Goal: Transaction & Acquisition: Purchase product/service

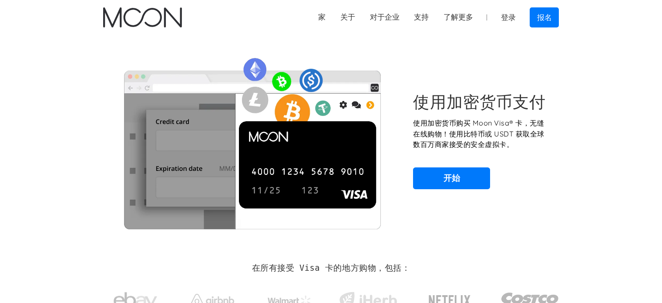
drag, startPoint x: 0, startPoint y: 0, endPoint x: 524, endPoint y: 106, distance: 534.6
click at [523, 107] on font "使用加密货币支付" at bounding box center [479, 101] width 133 height 20
click at [510, 17] on font "登录" at bounding box center [508, 17] width 15 height 9
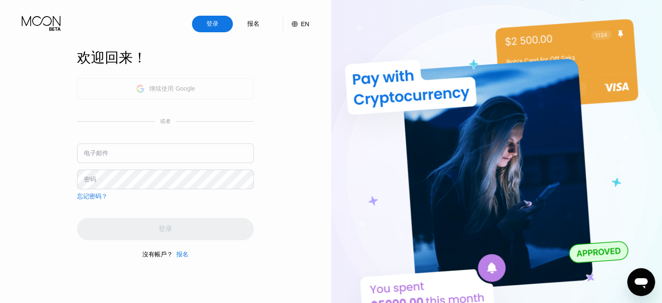
click at [206, 81] on div "继续使用 Google" at bounding box center [165, 88] width 177 height 21
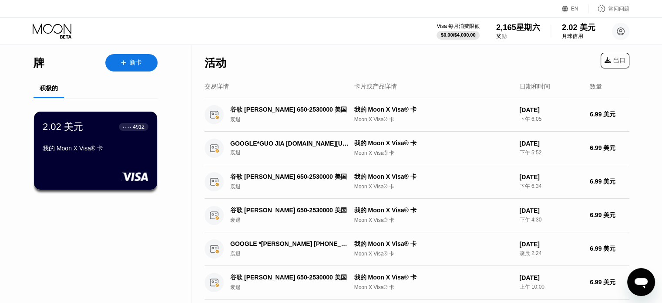
click at [574, 34] on font "月球信用" at bounding box center [572, 36] width 21 height 6
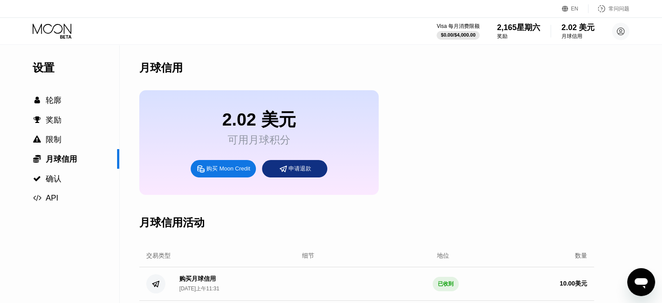
click at [235, 171] on font "购买 Moon Credit" at bounding box center [228, 168] width 44 height 7
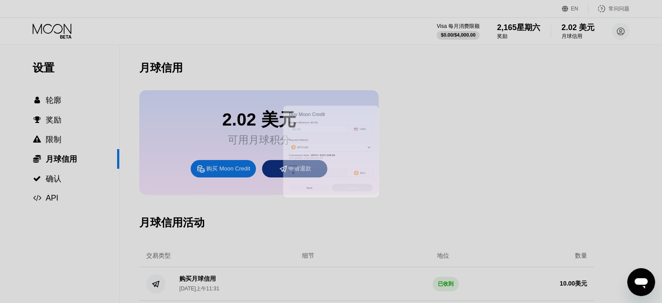
scroll to position [87, 0]
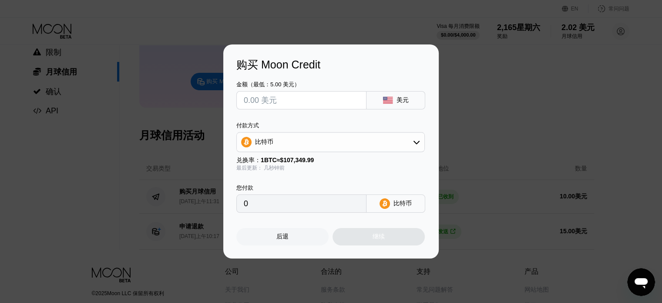
click at [465, 86] on div "购买 Moon Credit 金额（最低：5.00 美元） 美元 付款方式 比特币 兑换率： 1 BTC ≈ $107,349.99 最后更新： 几秒钟前 您…" at bounding box center [331, 151] width 662 height 214
click at [292, 241] on div "后退" at bounding box center [283, 236] width 92 height 17
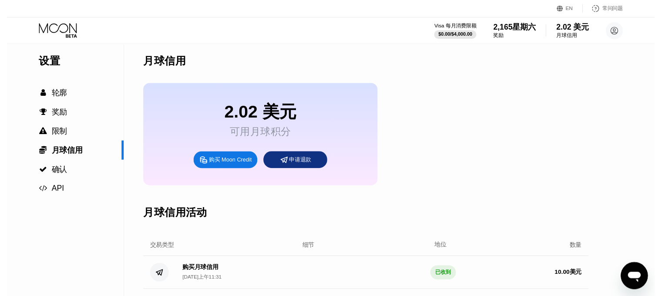
scroll to position [0, 0]
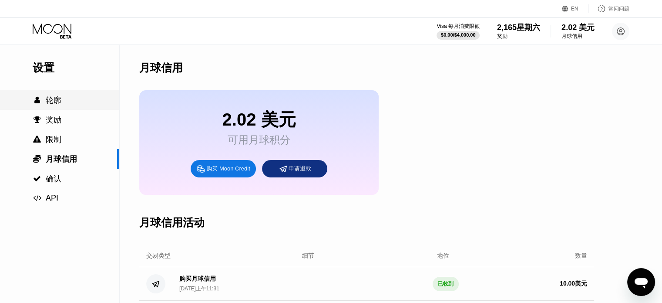
click at [66, 101] on div " 轮廓" at bounding box center [59, 100] width 119 height 10
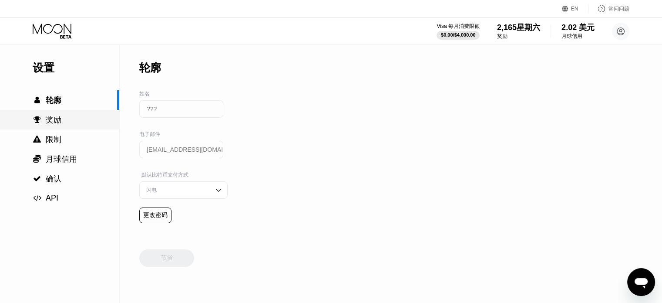
click at [55, 121] on font "奖励" at bounding box center [54, 119] width 16 height 9
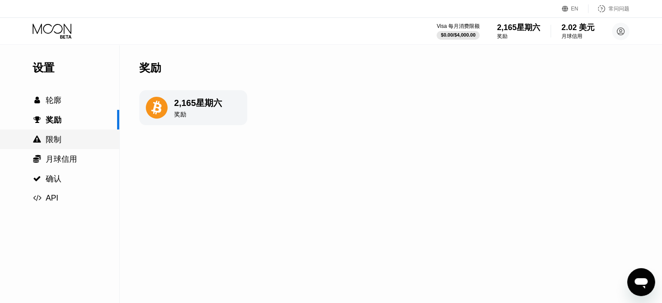
click at [67, 142] on div " 限制" at bounding box center [59, 139] width 119 height 10
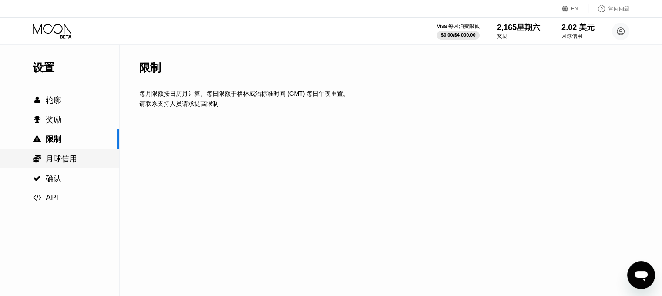
click at [84, 161] on div " 月球信用" at bounding box center [59, 159] width 119 height 10
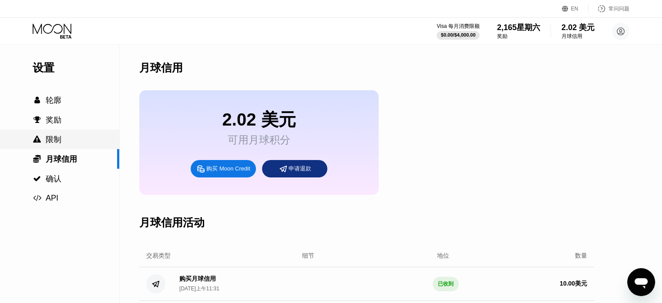
click at [78, 144] on div " 限制" at bounding box center [59, 139] width 119 height 10
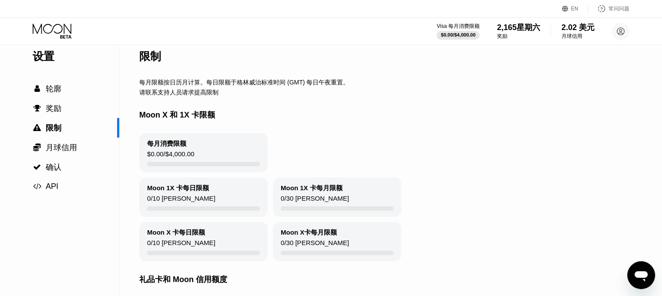
scroll to position [44, 0]
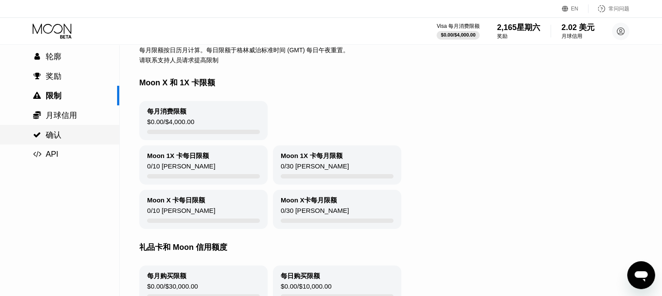
click at [72, 139] on div " 确认" at bounding box center [59, 135] width 119 height 10
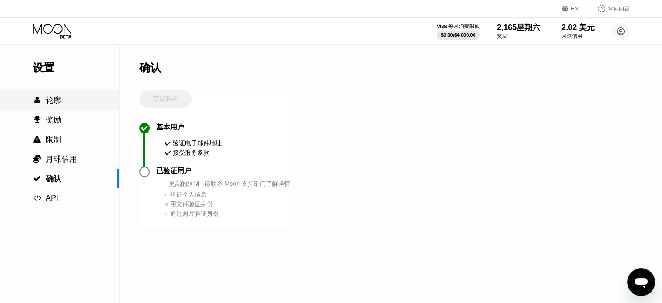
click at [68, 99] on div " 轮廓" at bounding box center [59, 100] width 119 height 10
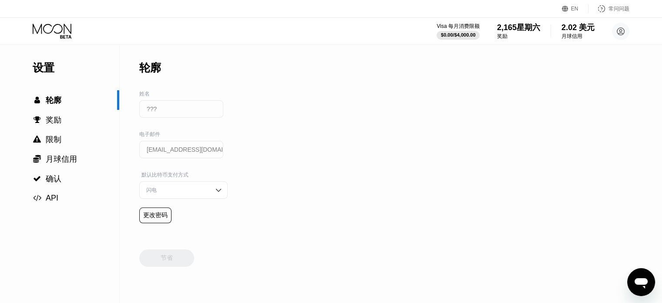
click at [214, 192] on img at bounding box center [218, 190] width 9 height 9
click at [214, 193] on img at bounding box center [218, 190] width 9 height 9
drag, startPoint x: 420, startPoint y: 145, endPoint x: 444, endPoint y: 133, distance: 26.7
click at [424, 143] on div "设置  轮廓  奖励  限制  月球信用  确认  API 轮廓 姓名 ??? 电子邮件 chenbeibao@gmail.com 默认比特币支付…" at bounding box center [331, 173] width 662 height 257
click at [523, 33] on div "奖励" at bounding box center [519, 36] width 44 height 7
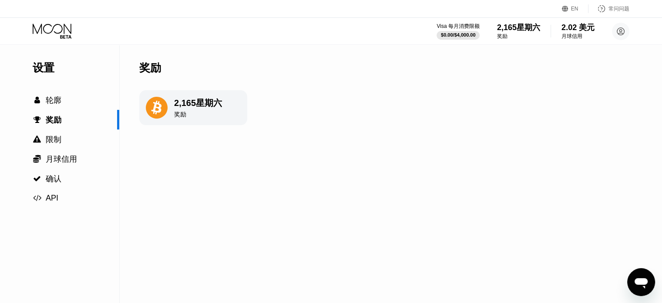
click at [218, 118] on div "奖励" at bounding box center [198, 115] width 48 height 8
click at [197, 103] on font "星期六" at bounding box center [209, 103] width 26 height 10
click at [78, 86] on div "设置  轮廓  奖励  限制  月球信用  确认  API" at bounding box center [59, 126] width 119 height 162
click at [70, 94] on div " 轮廓" at bounding box center [59, 100] width 119 height 20
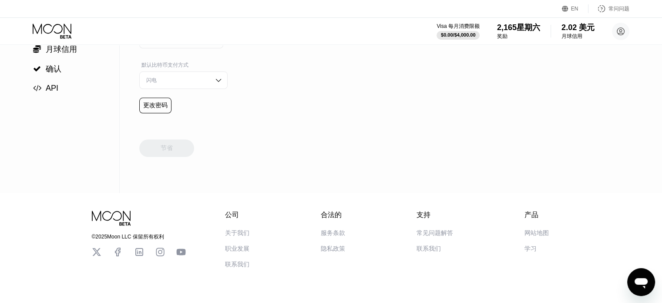
scroll to position [131, 0]
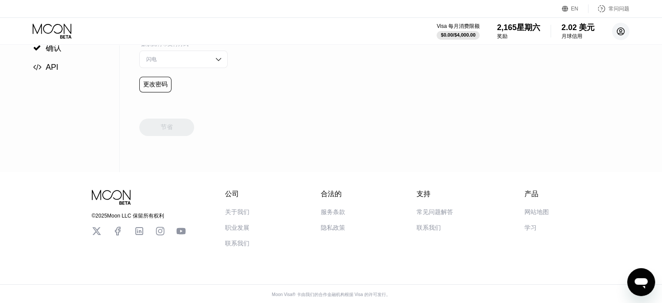
click at [620, 28] on circle at bounding box center [620, 31] width 17 height 17
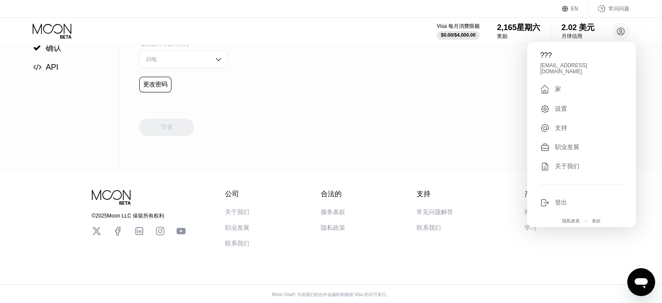
click at [382, 139] on div "设置  轮廓  奖励  限制  月球信用  确认  API 轮廓 姓名 ??? 电子邮件 chenbeibao@gmail.com 默认比特币支付…" at bounding box center [331, 43] width 662 height 257
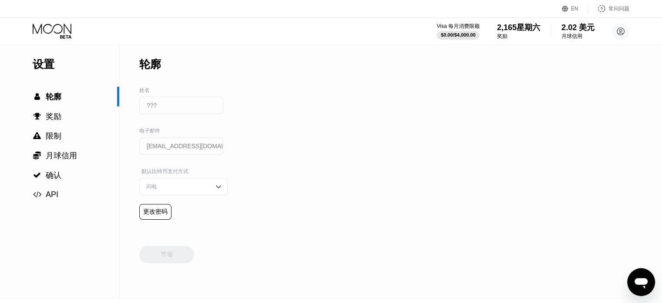
scroll to position [0, 0]
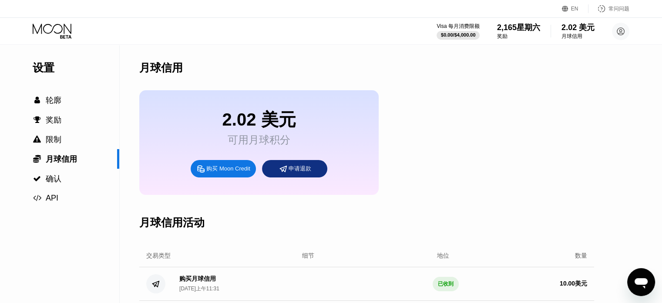
click at [255, 145] on font "可用月球积分" at bounding box center [259, 140] width 63 height 12
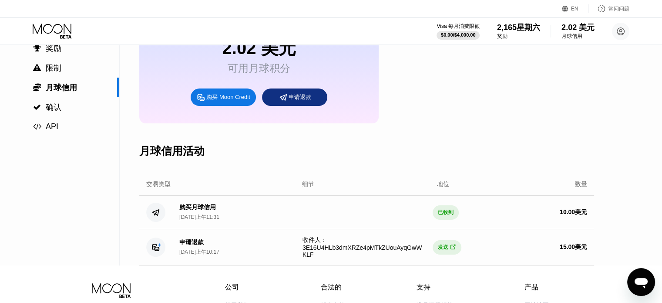
scroll to position [87, 0]
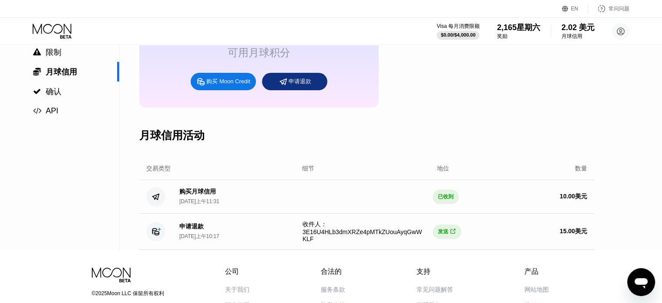
click at [210, 195] on font "购买月球信用" at bounding box center [197, 191] width 37 height 7
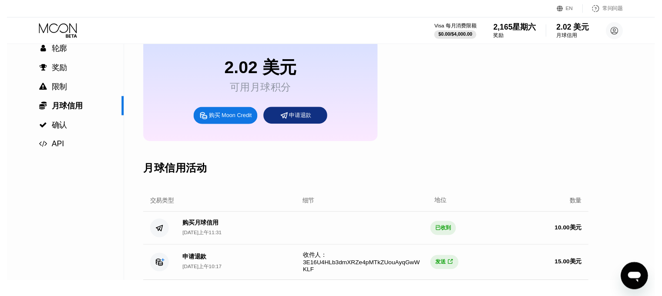
scroll to position [0, 0]
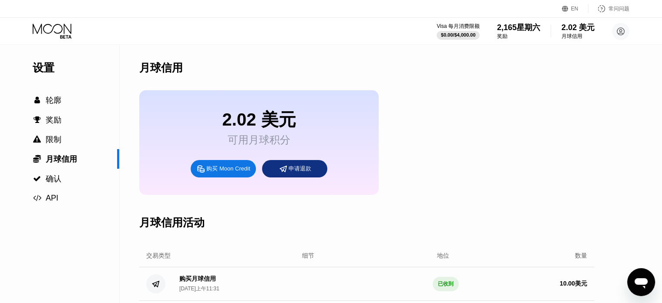
click at [270, 124] on font "2.02 美元" at bounding box center [260, 119] width 74 height 19
click at [286, 129] on font "2.02 美元" at bounding box center [260, 119] width 74 height 19
click at [335, 140] on div "2.02 美元 可用月球积分 购买 Moon Credit 申请退款" at bounding box center [259, 142] width 240 height 105
click at [346, 145] on div "2.02 美元 可用月球积分 购买 Moon Credit 申请退款" at bounding box center [259, 142] width 240 height 105
click at [76, 143] on div " 限制" at bounding box center [59, 139] width 119 height 10
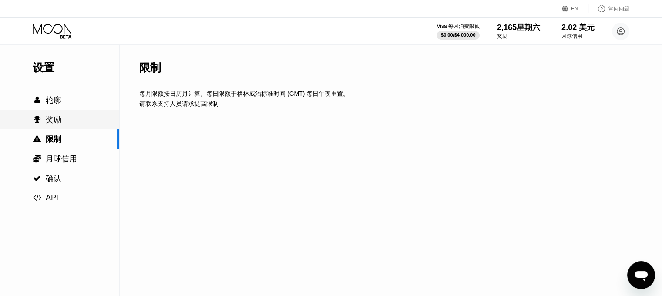
click at [83, 124] on div " 奖励" at bounding box center [59, 120] width 119 height 10
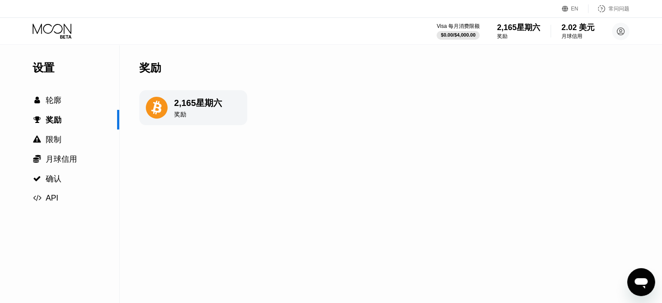
click at [191, 113] on div "奖励" at bounding box center [198, 115] width 48 height 8
drag, startPoint x: 71, startPoint y: 130, endPoint x: 68, endPoint y: 136, distance: 6.4
click at [70, 132] on div " 限制" at bounding box center [59, 139] width 119 height 20
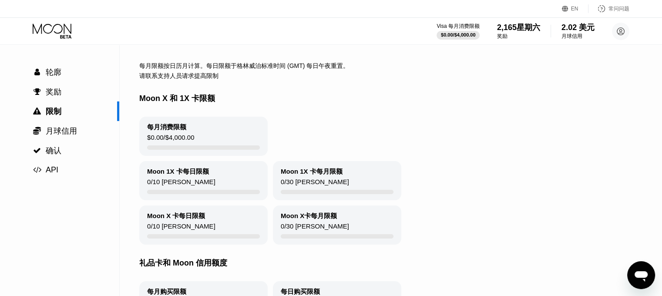
scroll to position [44, 0]
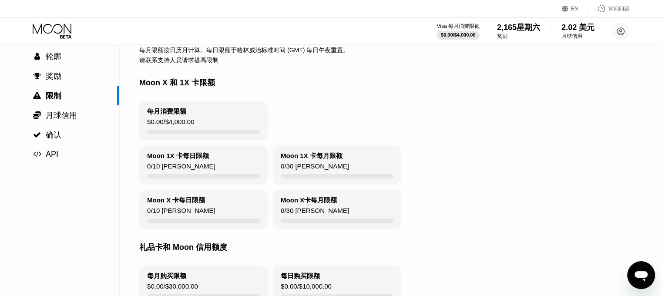
click at [171, 170] on font "10 张卡" at bounding box center [184, 165] width 63 height 7
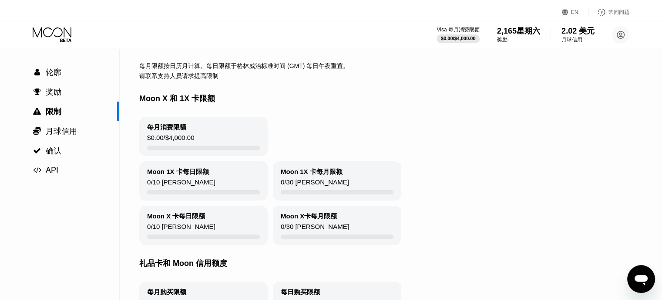
scroll to position [0, 0]
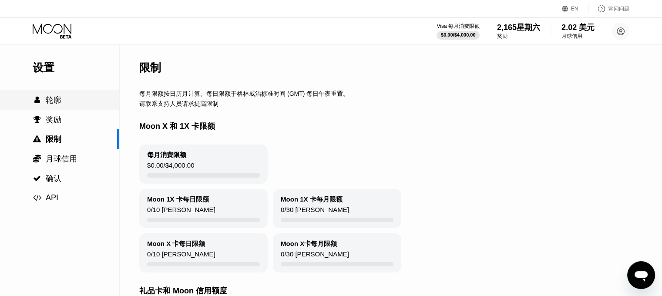
click at [78, 103] on div " 轮廓" at bounding box center [59, 100] width 119 height 10
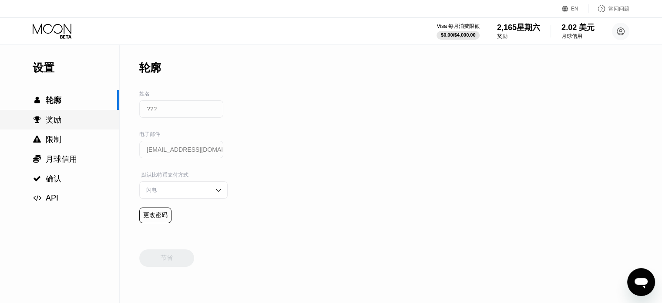
click at [77, 125] on div " 奖励" at bounding box center [59, 120] width 119 height 10
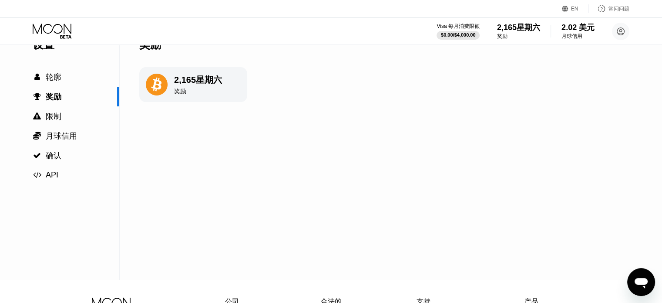
scroll to position [44, 0]
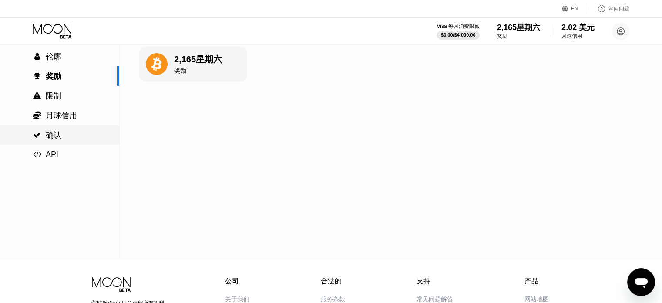
click at [71, 120] on font "月球信用" at bounding box center [61, 115] width 31 height 9
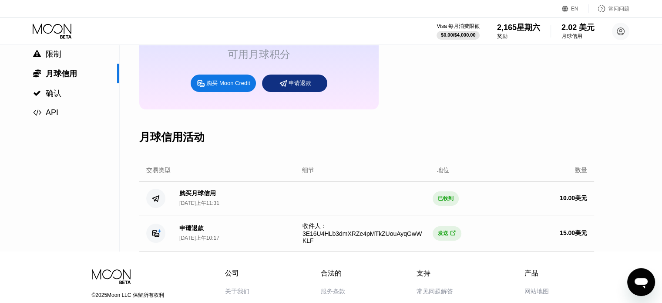
scroll to position [87, 0]
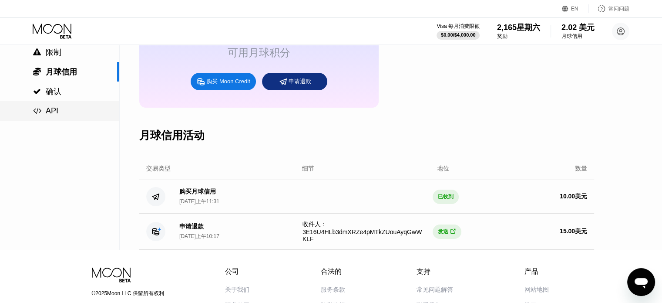
click at [94, 95] on div " 确认" at bounding box center [59, 91] width 119 height 10
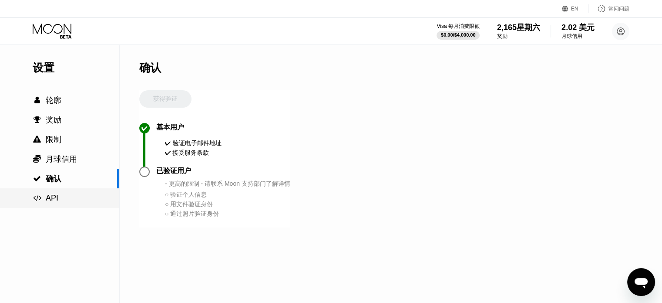
click at [60, 197] on div " API" at bounding box center [59, 197] width 119 height 9
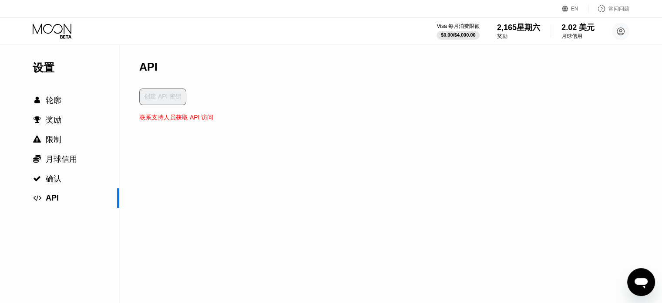
click at [198, 121] on font "联系支持人员获取 API 访问" at bounding box center [176, 117] width 74 height 7
drag, startPoint x: 514, startPoint y: 29, endPoint x: 517, endPoint y: 38, distance: 9.9
click at [514, 29] on font "2,165" at bounding box center [507, 27] width 20 height 9
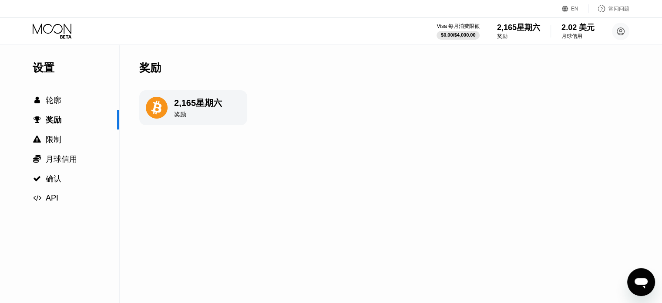
click at [595, 43] on div "Visa 每月消费限额 $0.00 / $4,000.00 2,165 星期六 奖励 2.02 美元 月球信用 ??? chenbeibao@gmail.co…" at bounding box center [331, 31] width 662 height 27
click at [579, 32] on font "2.02 美元" at bounding box center [579, 27] width 34 height 9
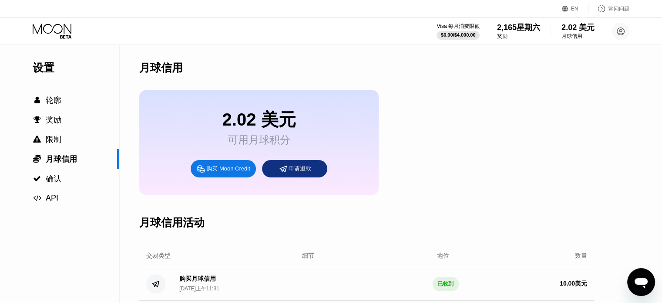
click at [237, 168] on div "购买 Moon Credit" at bounding box center [228, 168] width 44 height 9
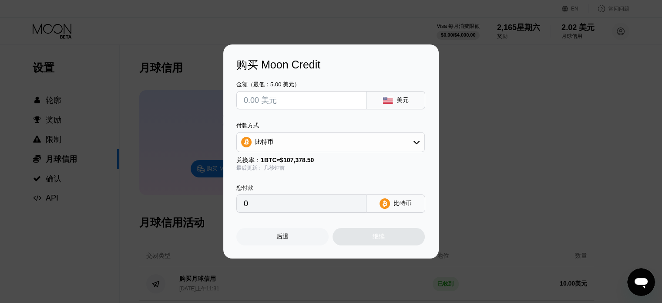
click at [483, 187] on div "购买 Moon Credit 金额（最低：5.00 美元） 美元 付款方式 比特币 兑换率： 1 BTC ≈ $107,378.50 最后更新： 几秒钟前 您…" at bounding box center [331, 151] width 662 height 214
click at [498, 183] on div "购买 Moon Credit 金额（最低：5.00 美元） 美元 付款方式 比特币 兑换率： 1 BTC ≈ $107,378.50 最后更新： 几秒钟前 您…" at bounding box center [331, 151] width 662 height 214
click at [287, 234] on font "后退" at bounding box center [283, 236] width 12 height 7
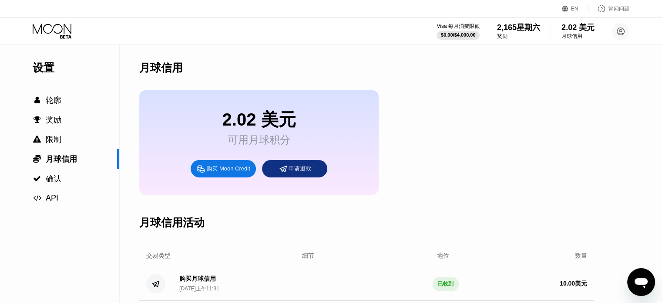
click at [54, 27] on icon at bounding box center [52, 29] width 39 height 10
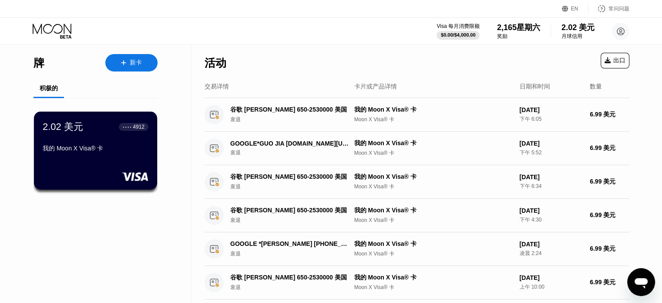
click at [102, 148] on font "我的 Moon X Visa® 卡" at bounding box center [73, 148] width 61 height 7
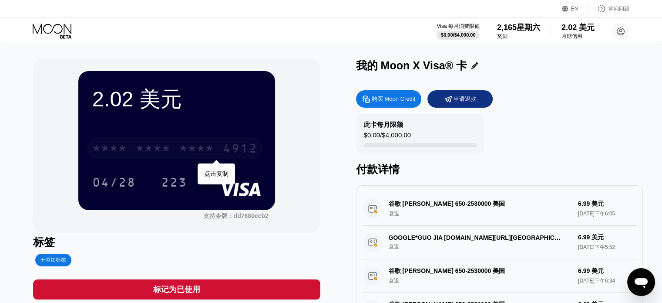
click at [197, 145] on font "*" at bounding box center [192, 149] width 9 height 14
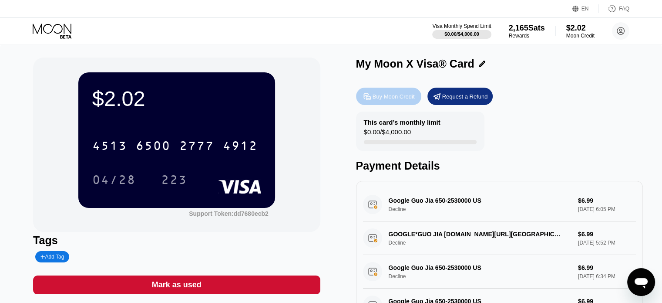
click at [400, 99] on div "Buy Moon Credit" at bounding box center [394, 96] width 42 height 7
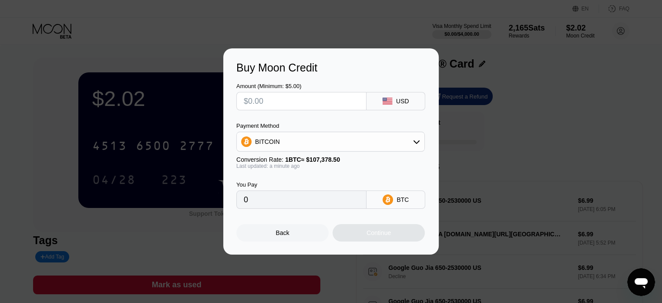
click at [315, 100] on input "text" at bounding box center [301, 100] width 115 height 17
click at [371, 136] on div "BITCOIN" at bounding box center [331, 141] width 188 height 17
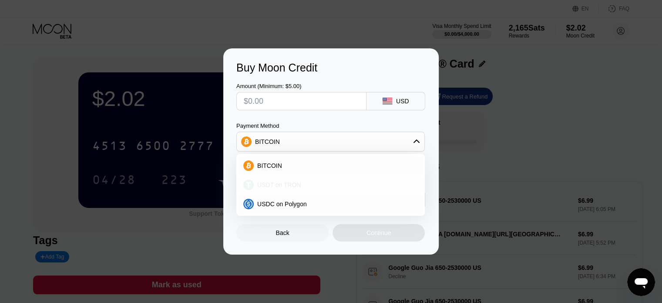
drag, startPoint x: 330, startPoint y: 183, endPoint x: 326, endPoint y: 148, distance: 35.0
click at [330, 183] on div "USDT on TRON" at bounding box center [336, 184] width 164 height 7
type input "0.00"
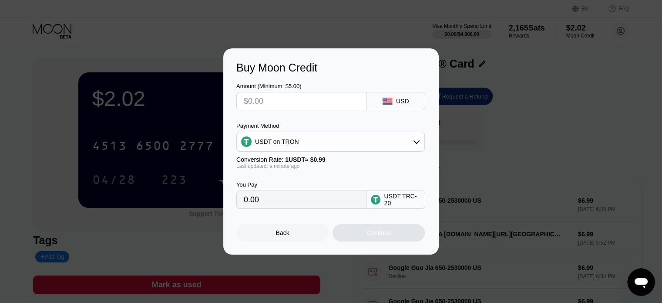
drag, startPoint x: 302, startPoint y: 96, endPoint x: 317, endPoint y: 106, distance: 17.5
click at [303, 96] on input "text" at bounding box center [301, 100] width 115 height 17
type input "$10"
type input "10.10"
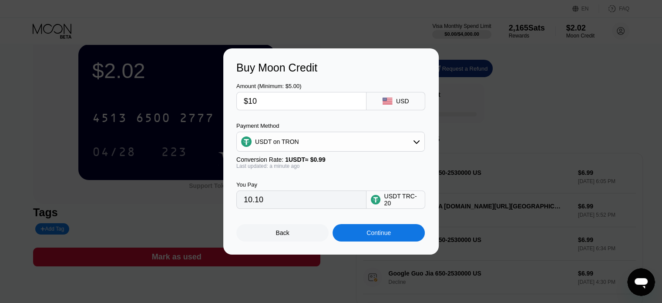
scroll to position [44, 0]
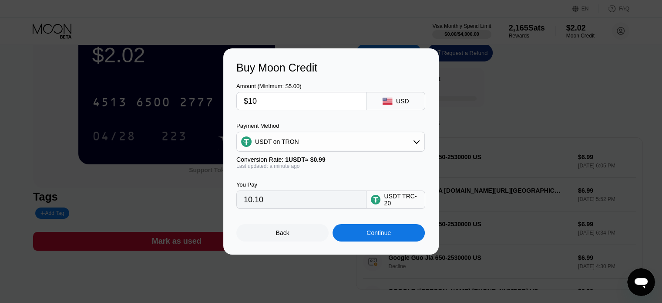
type input "$10"
click at [378, 236] on div "Continue" at bounding box center [379, 232] width 24 height 7
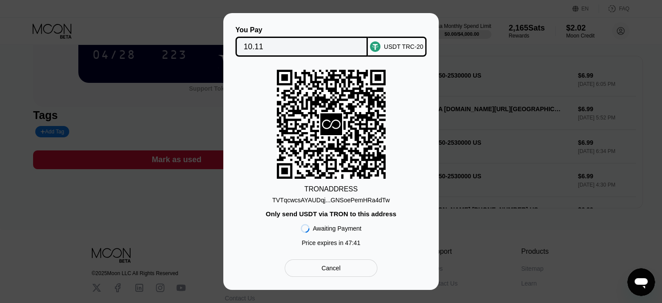
scroll to position [131, 0]
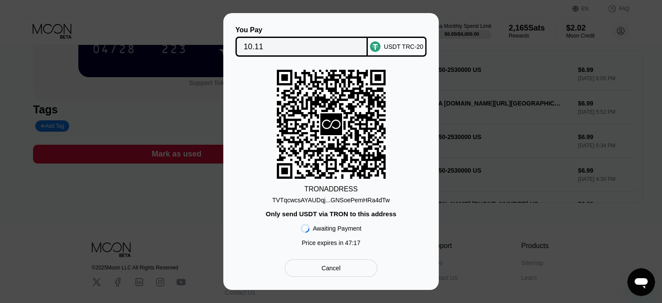
drag, startPoint x: 297, startPoint y: 38, endPoint x: 302, endPoint y: 41, distance: 5.3
click at [297, 38] on input "10.11" at bounding box center [302, 46] width 116 height 17
click at [307, 45] on input "10.11" at bounding box center [302, 46] width 116 height 17
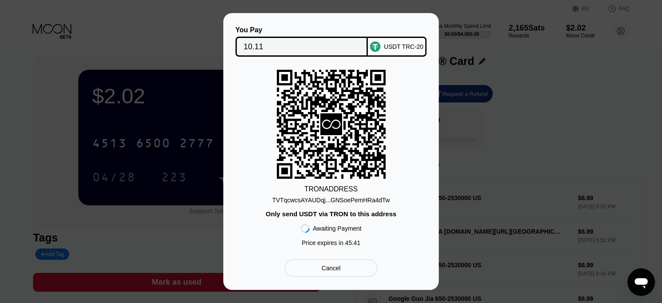
scroll to position [0, 0]
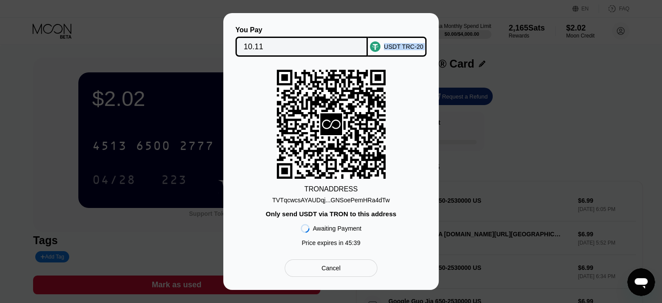
drag, startPoint x: 334, startPoint y: 20, endPoint x: 412, endPoint y: 149, distance: 150.3
click at [416, 139] on div "You Pay 10.11 USDT TRC-20 TRON ADDRESS TVTqcwcsAYAUDqj...GNSoePemHRa4dTw Only s…" at bounding box center [331, 151] width 216 height 277
click at [420, 172] on div "TRON ADDRESS TVTqcwcsAYAUDqj...GNSoePemHRa4dTw Only send USDT via TRON to this …" at bounding box center [331, 160] width 189 height 181
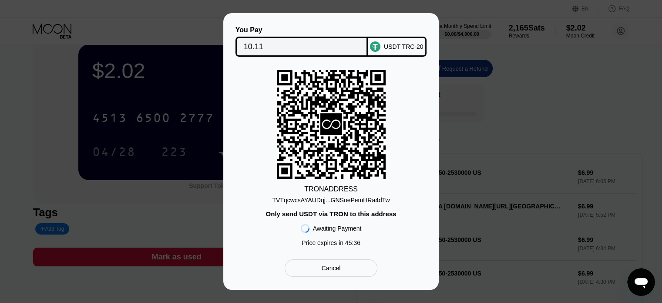
scroll to position [44, 0]
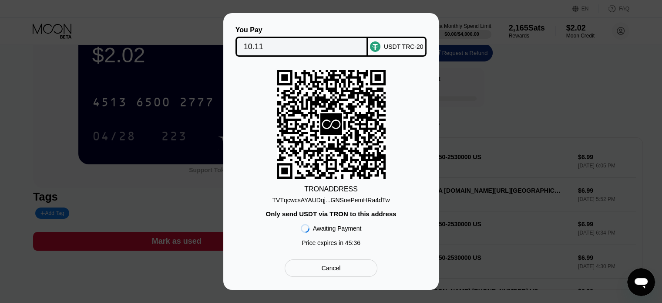
click at [163, 106] on div "You Pay 10.11 USDT TRC-20 TRON ADDRESS TVTqcwcsAYAUDqj...GNSoePemHRa4dTw Only s…" at bounding box center [331, 151] width 662 height 277
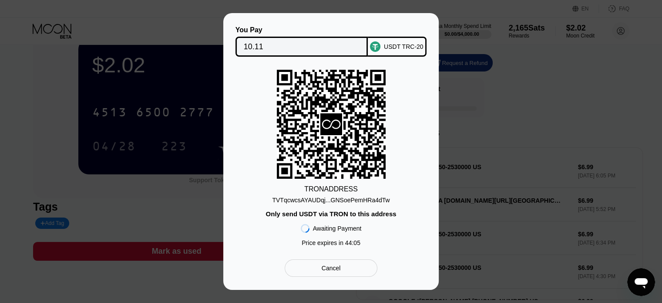
scroll to position [87, 0]
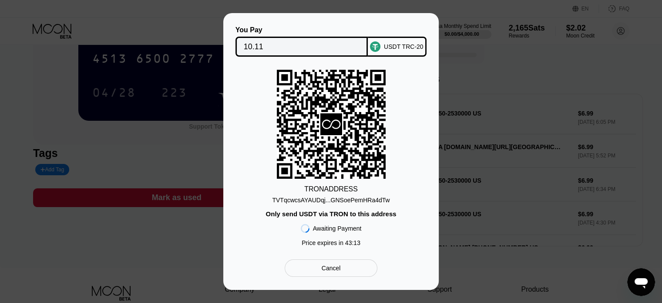
click at [463, 199] on div "You Pay 10.11 USDT TRC-20 TRON ADDRESS TVTqcwcsAYAUDqj...GNSoePemHRa4dTw Only s…" at bounding box center [331, 151] width 662 height 277
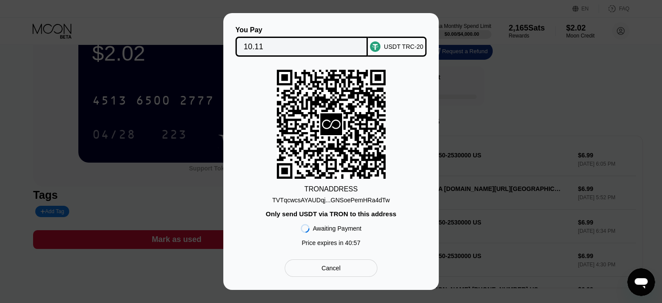
scroll to position [0, 0]
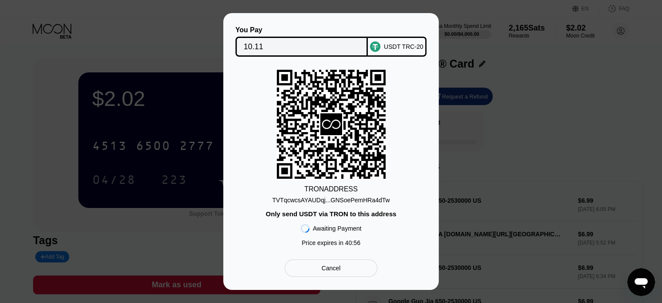
click at [483, 73] on div "You Pay 10.11 USDT TRC-20 TRON ADDRESS TVTqcwcsAYAUDqj...GNSoePemHRa4dTw Only s…" at bounding box center [331, 151] width 662 height 277
click at [542, 81] on div "You Pay 10.11 USDT TRC-20 TRON ADDRESS TVTqcwcsAYAUDqj...GNSoePemHRa4dTw Only s…" at bounding box center [331, 151] width 662 height 277
click at [506, 69] on div "You Pay 10.11 USDT TRC-20 TRON ADDRESS TVTqcwcsAYAUDqj...GNSoePemHRa4dTw Only s…" at bounding box center [331, 151] width 662 height 277
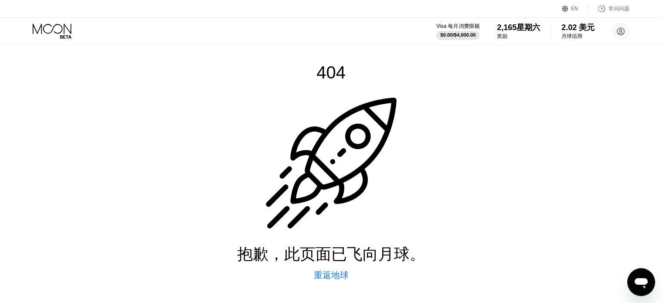
click at [453, 32] on font "$0.00" at bounding box center [447, 34] width 12 height 5
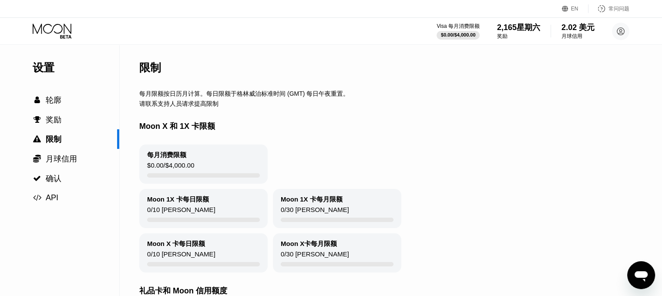
click at [566, 35] on font "月球信用" at bounding box center [572, 36] width 21 height 6
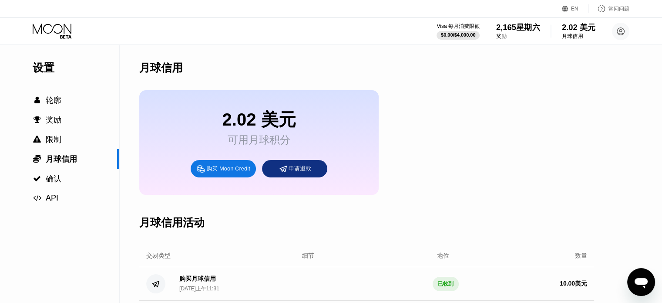
click at [515, 28] on font "2,165" at bounding box center [507, 27] width 20 height 9
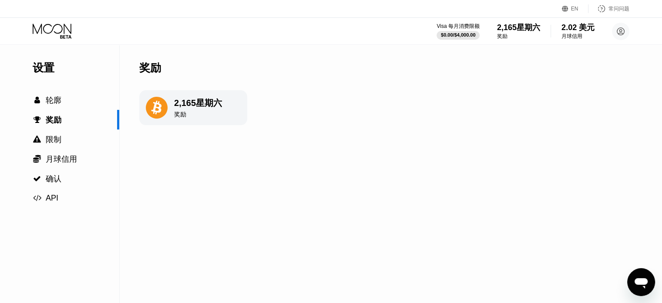
click at [483, 27] on div "Visa 每月消费限额 $0.00 / $4,000.00 2,165 星期六 奖励 2.02 美元 月球信用 ??? chenbeibao@gmail.co…" at bounding box center [533, 31] width 193 height 18
click at [465, 26] on font "Visa 每月消费限额" at bounding box center [458, 26] width 44 height 6
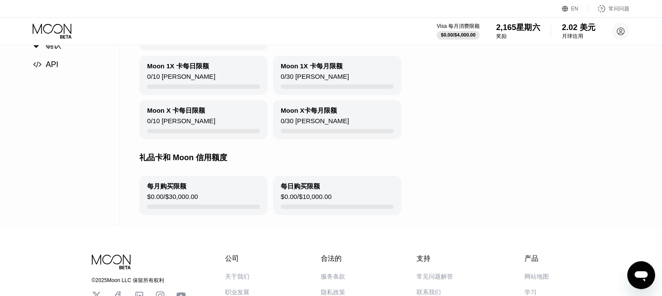
scroll to position [128, 0]
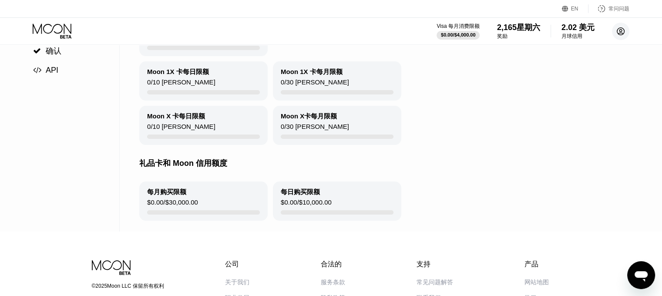
click at [617, 29] on circle at bounding box center [620, 31] width 17 height 17
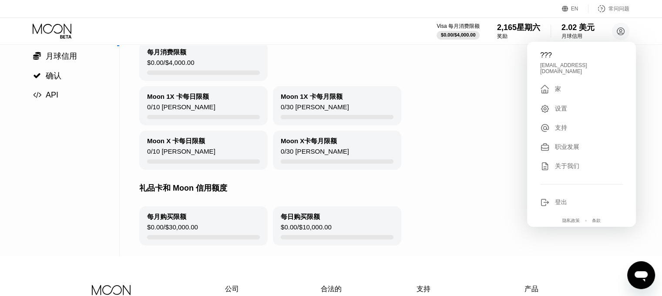
scroll to position [0, 0]
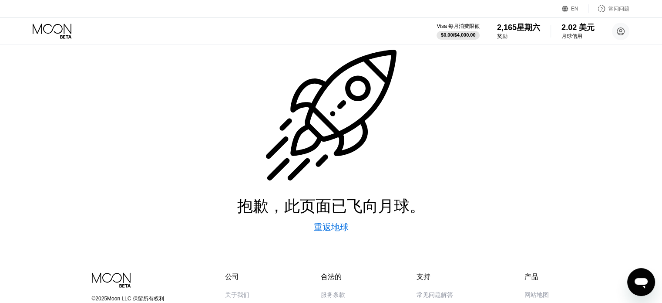
scroll to position [44, 0]
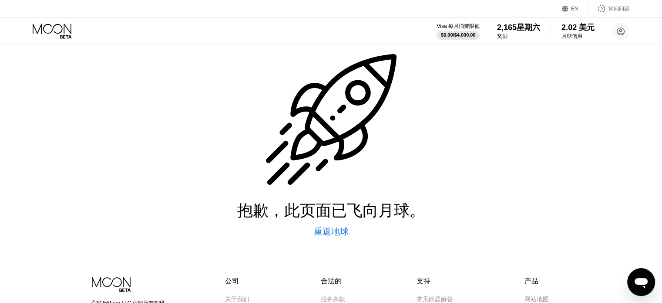
click at [336, 236] on font "重返地球" at bounding box center [331, 231] width 35 height 10
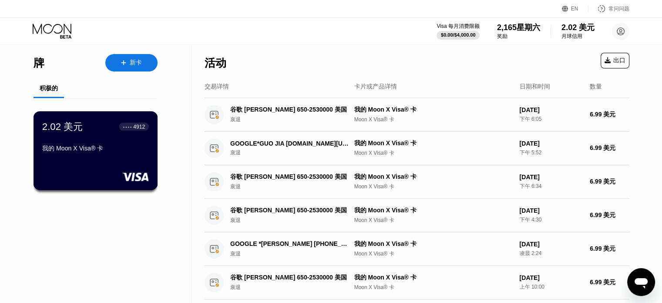
click at [138, 127] on font "4912" at bounding box center [139, 126] width 12 height 6
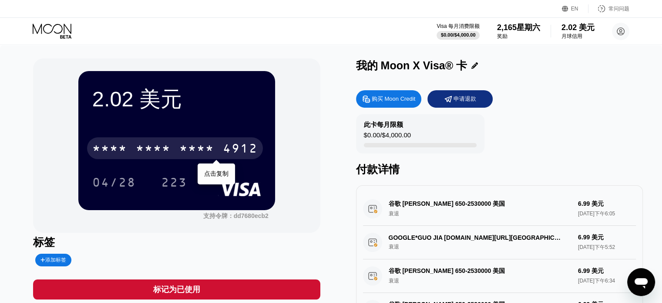
click at [181, 142] on font "*" at bounding box center [183, 149] width 9 height 14
click at [183, 148] on font "2777" at bounding box center [196, 149] width 35 height 14
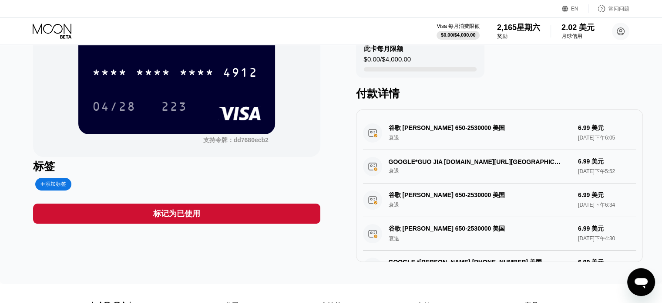
scroll to position [44, 0]
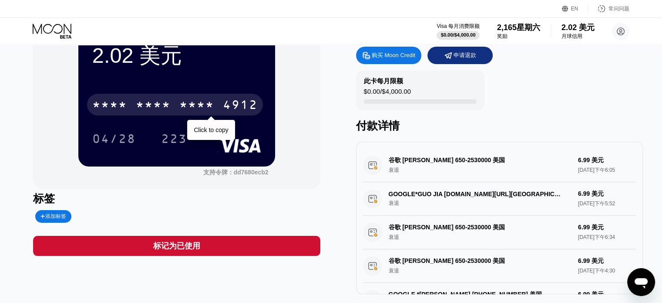
drag, startPoint x: 218, startPoint y: 108, endPoint x: 218, endPoint y: 114, distance: 6.1
click at [223, 107] on font "4912" at bounding box center [240, 106] width 35 height 14
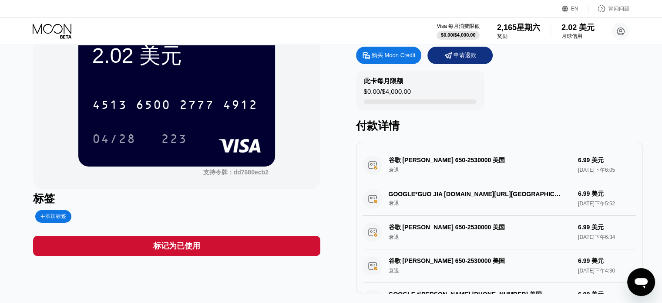
drag, startPoint x: 375, startPoint y: 4, endPoint x: 375, endPoint y: 8, distance: 4.4
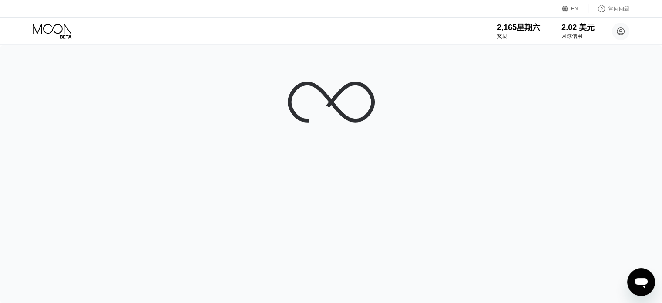
click at [394, 11] on div "EN 语言 选择一个项目 节省 常问问题" at bounding box center [331, 9] width 662 height 18
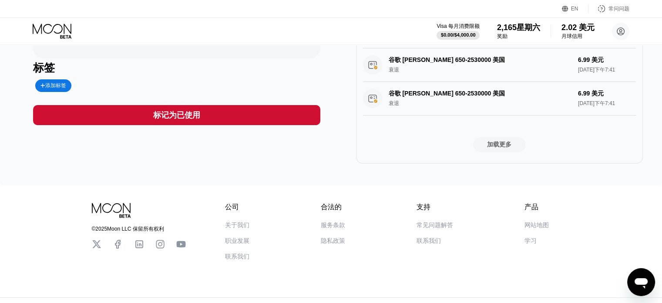
scroll to position [335, 0]
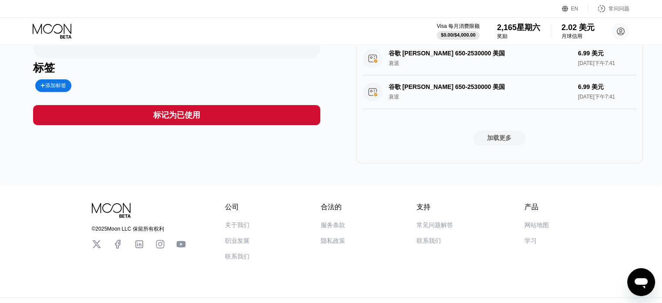
click at [504, 134] on font "加载更多" at bounding box center [499, 137] width 24 height 7
click at [503, 134] on font "加载更多" at bounding box center [499, 137] width 24 height 7
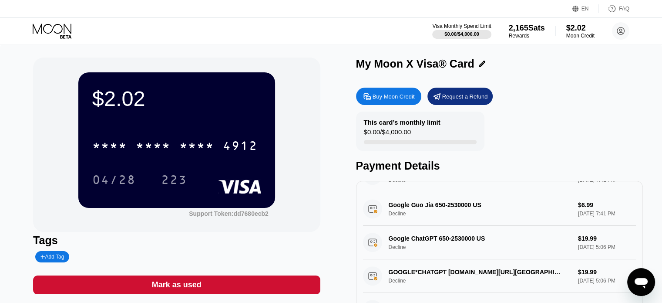
scroll to position [0, 0]
click at [370, 36] on div "Visa Monthly Spend Limit $0.00 / $4,000.00 2,165 Sats Rewards $2.02 Moon Credit…" at bounding box center [331, 31] width 662 height 26
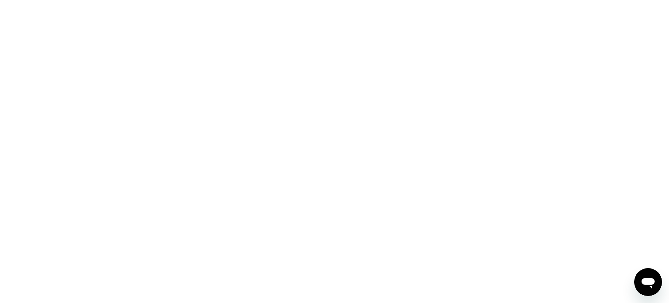
click at [328, 3] on div at bounding box center [334, 151] width 669 height 303
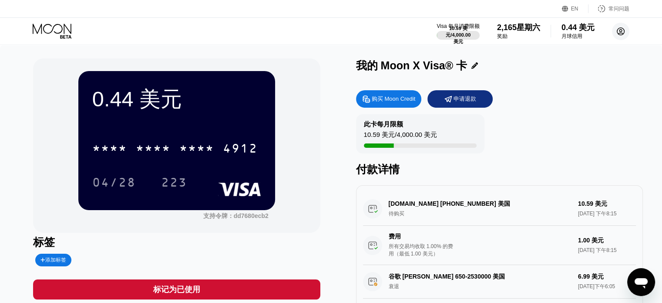
click at [618, 26] on circle at bounding box center [620, 31] width 17 height 17
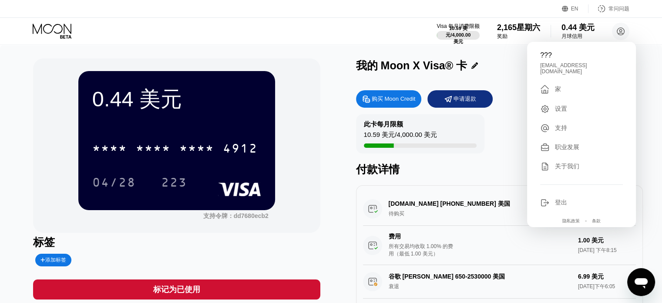
click at [581, 108] on div "设置" at bounding box center [582, 109] width 83 height 10
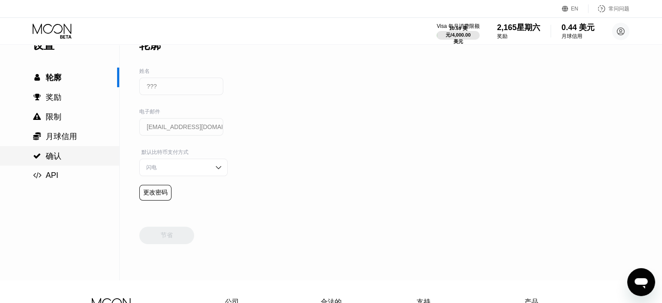
scroll to position [44, 0]
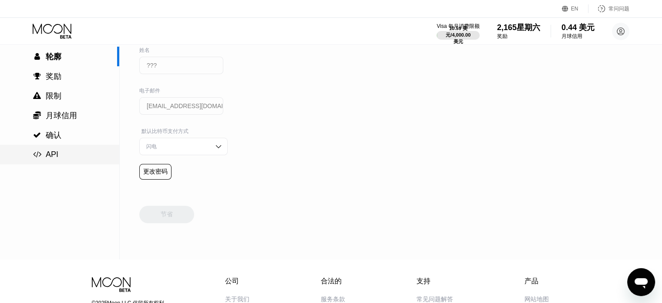
click at [63, 156] on div " API" at bounding box center [59, 154] width 119 height 9
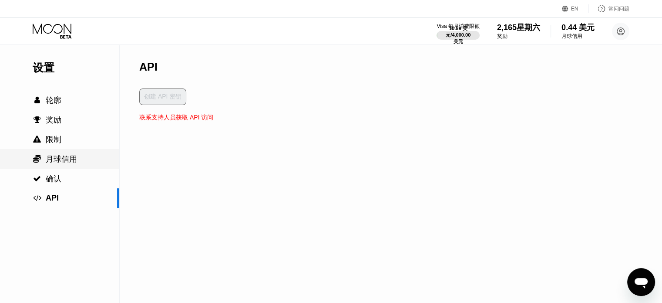
click at [57, 163] on font "月球信用" at bounding box center [61, 159] width 31 height 9
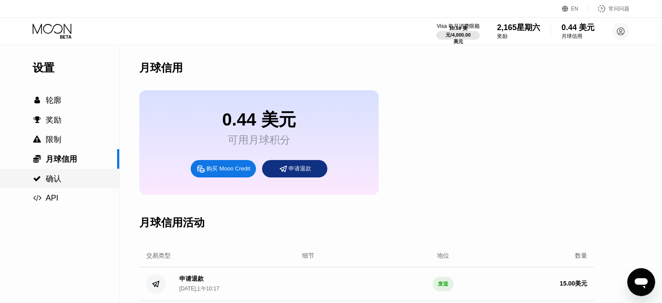
click at [60, 172] on div " 确认" at bounding box center [59, 179] width 119 height 20
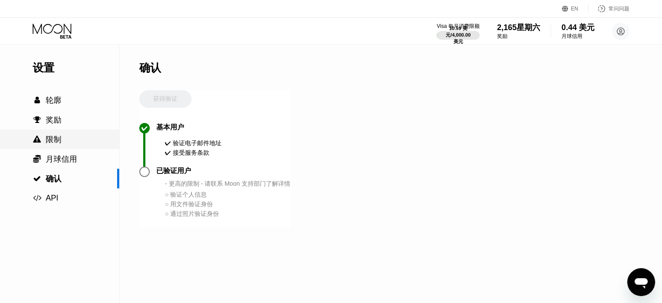
click at [64, 143] on div " 限制" at bounding box center [59, 139] width 119 height 10
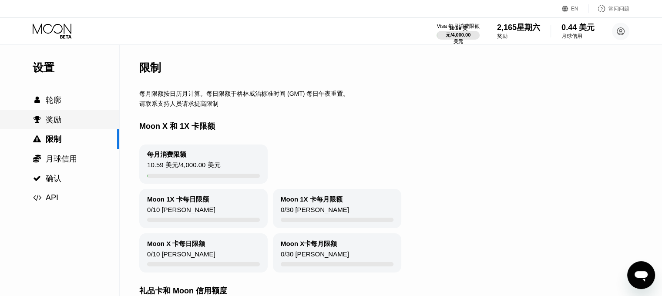
click at [62, 124] on div " 奖励" at bounding box center [59, 120] width 119 height 10
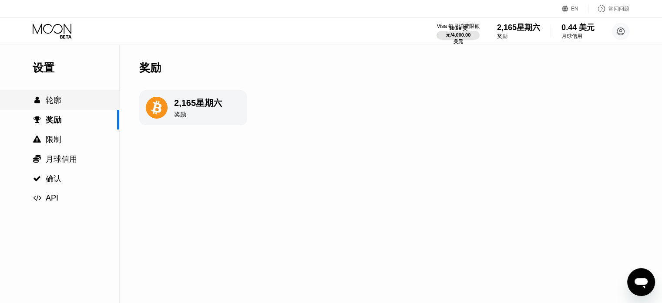
click at [64, 98] on div " 轮廓" at bounding box center [59, 100] width 119 height 10
